Goal: Information Seeking & Learning: Learn about a topic

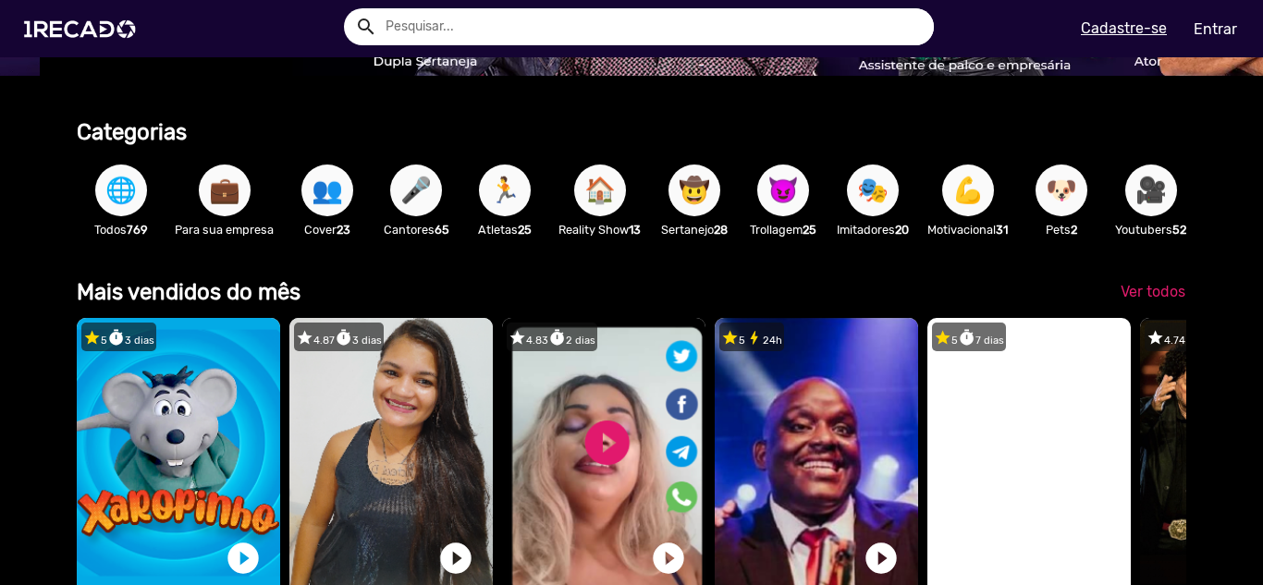
scroll to position [0, 2498]
click at [1166, 195] on span "🎥" at bounding box center [1150, 191] width 31 height 52
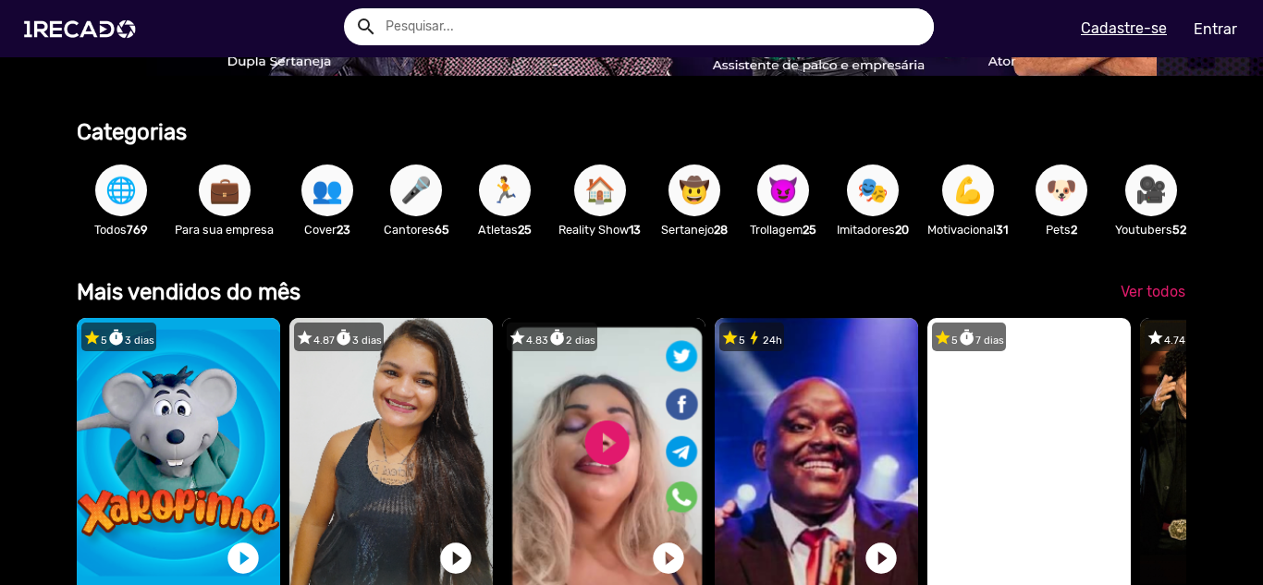
scroll to position [0, 3416]
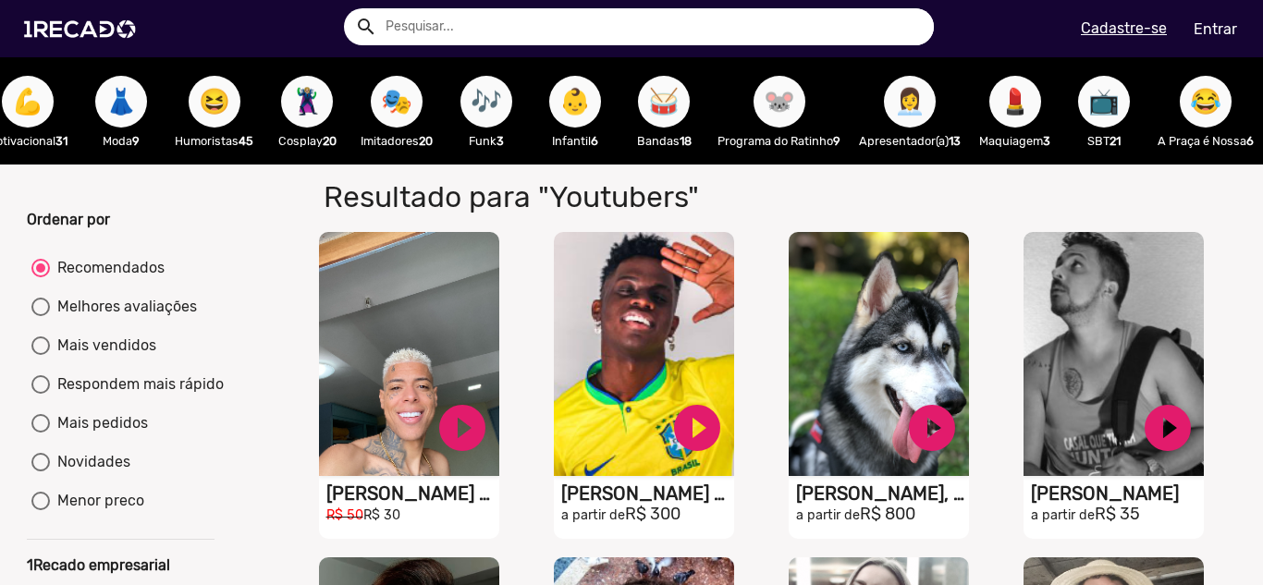
scroll to position [0, 2524]
click at [1190, 106] on span "😂" at bounding box center [1205, 102] width 31 height 52
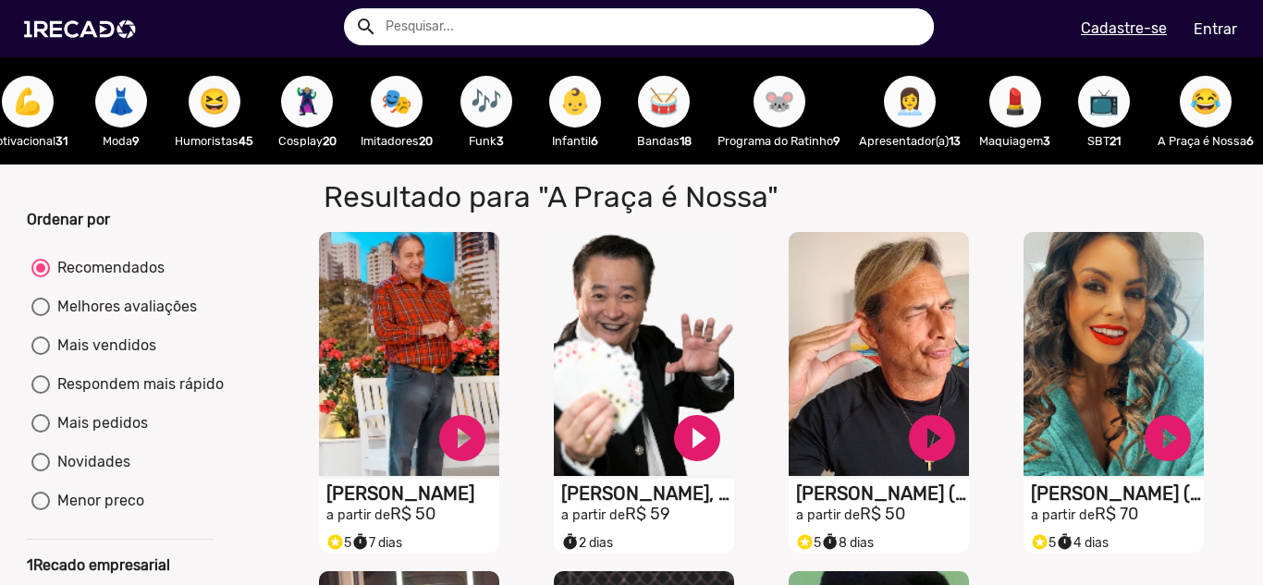
click at [559, 100] on span "👶" at bounding box center [574, 102] width 31 height 52
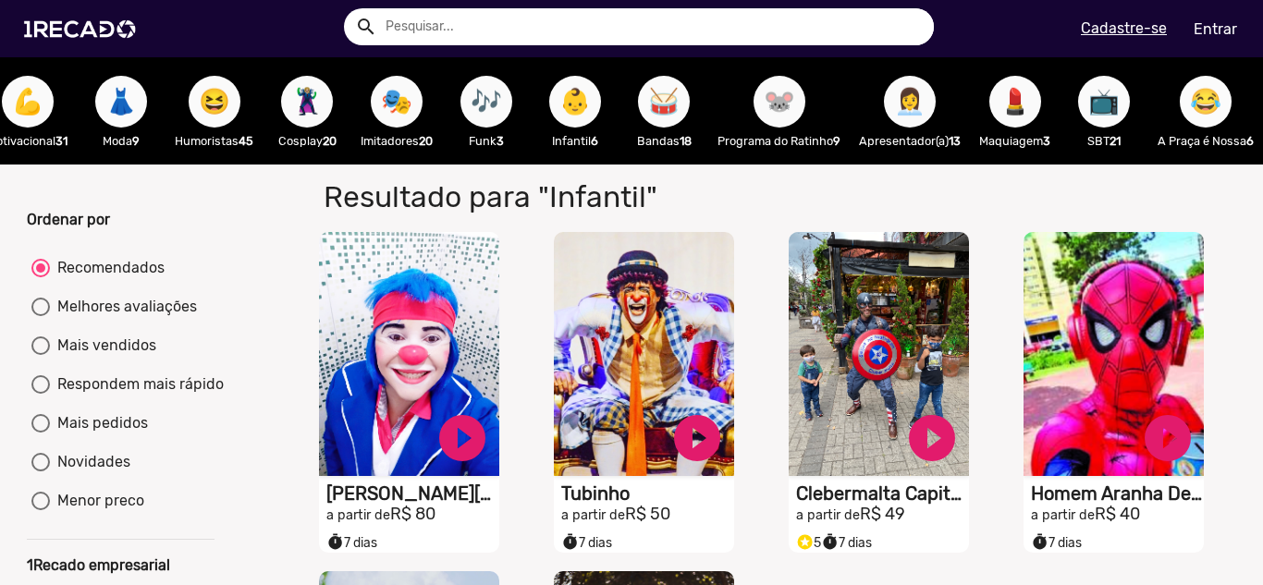
click at [1197, 98] on span "😂" at bounding box center [1205, 102] width 31 height 52
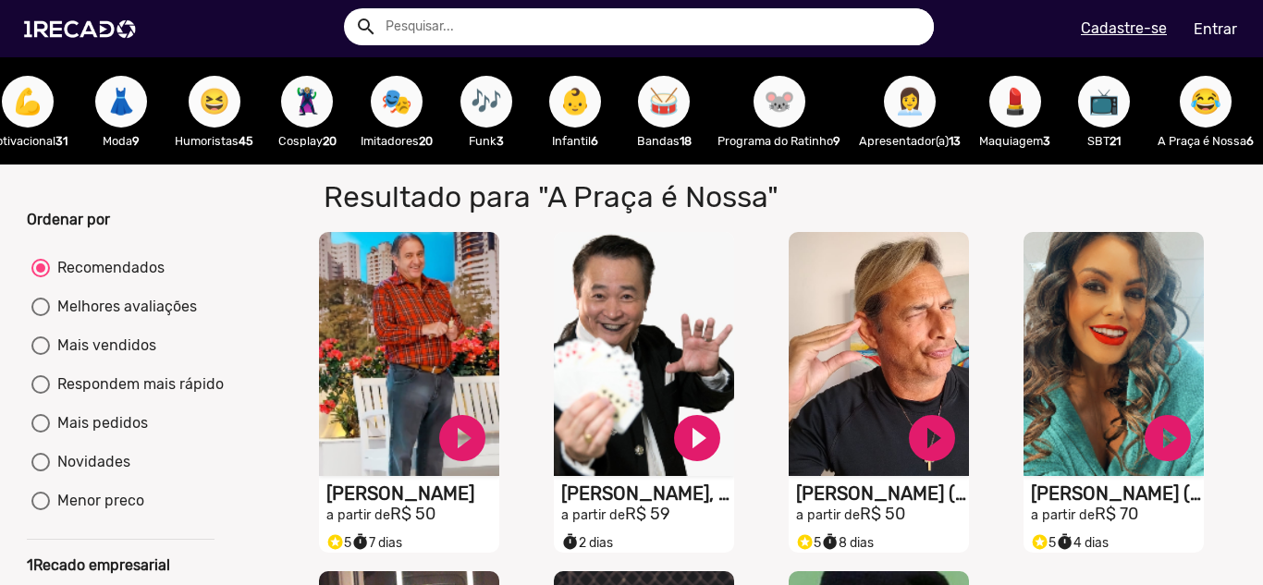
click at [199, 105] on span "😆" at bounding box center [214, 102] width 31 height 52
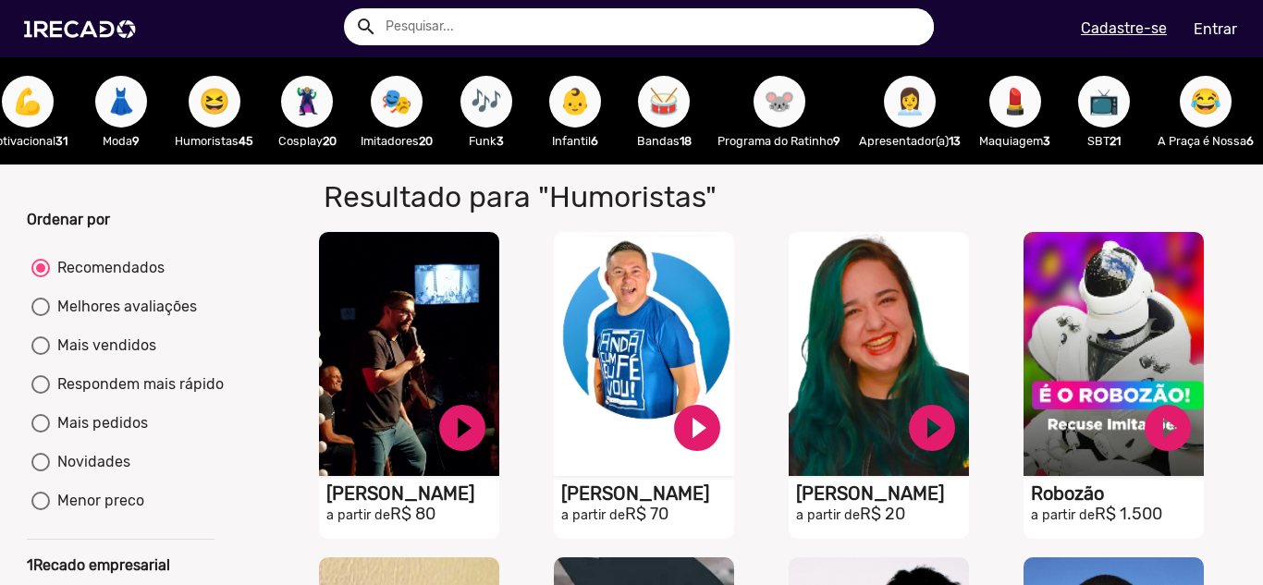
drag, startPoint x: 284, startPoint y: 193, endPoint x: 296, endPoint y: 209, distance: 19.8
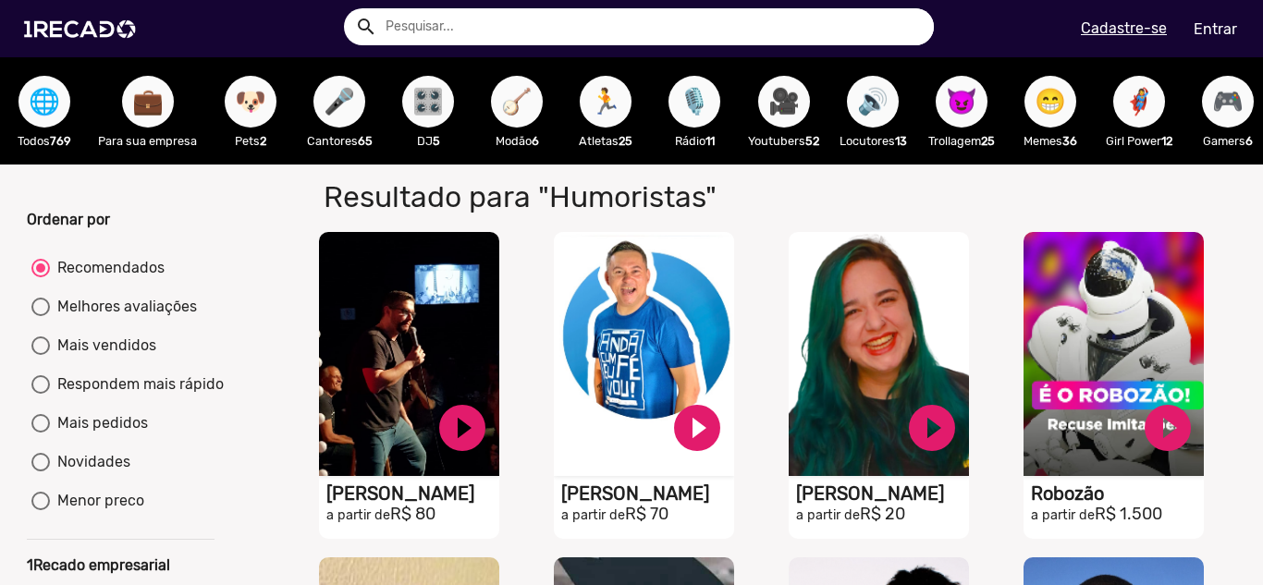
click at [152, 110] on span "💼" at bounding box center [147, 102] width 31 height 52
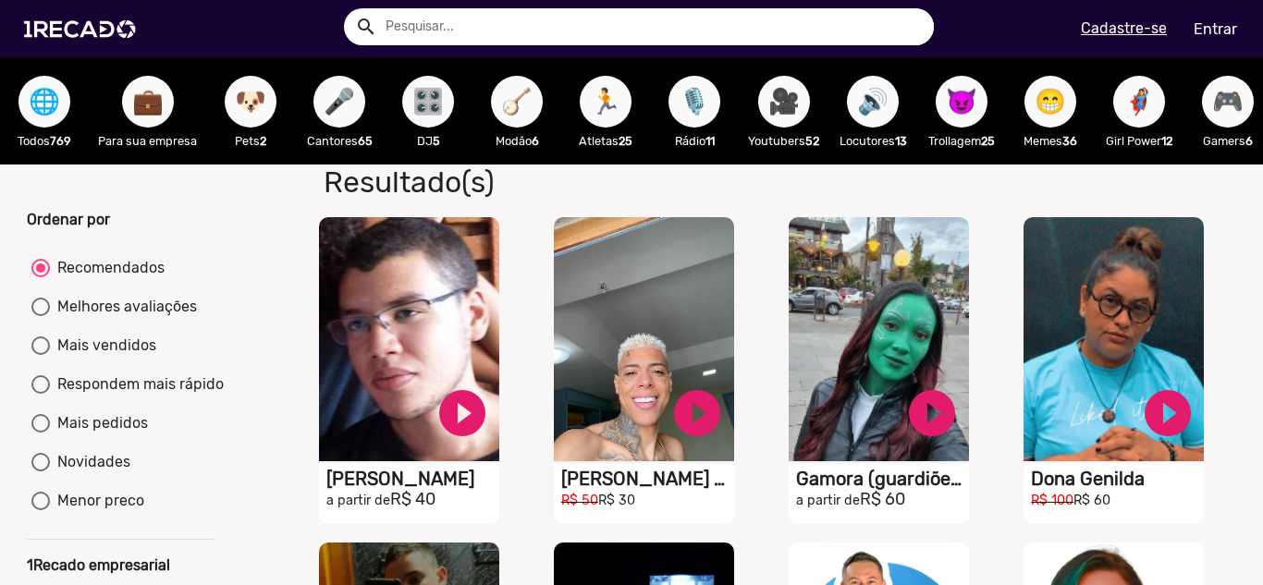
click at [117, 318] on div "Melhores avaliações" at bounding box center [123, 307] width 147 height 22
click at [41, 317] on input "Melhores avaliações" at bounding box center [40, 316] width 1 height 1
radio input "true"
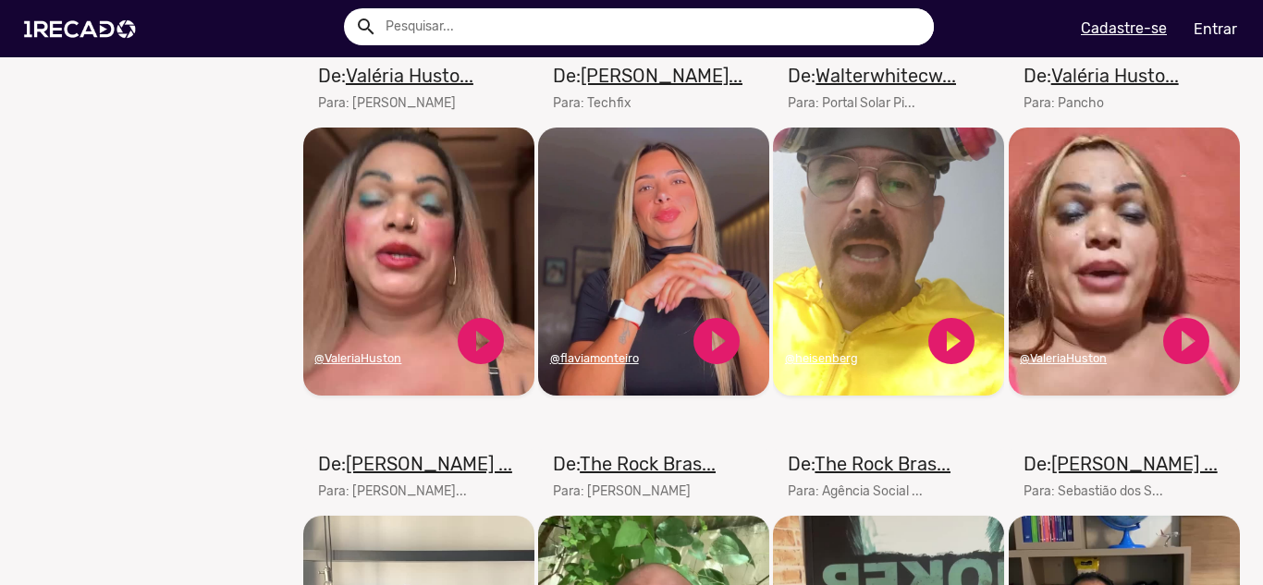
scroll to position [1940, 0]
